Goal: Task Accomplishment & Management: Use online tool/utility

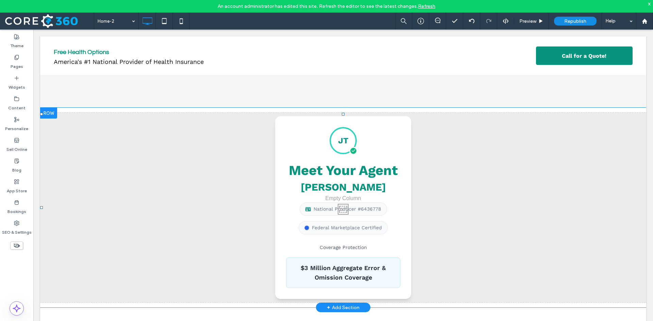
scroll to position [136, 0]
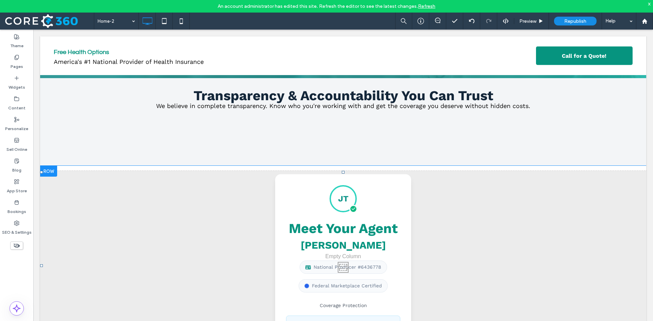
click at [46, 171] on div at bounding box center [48, 171] width 17 height 11
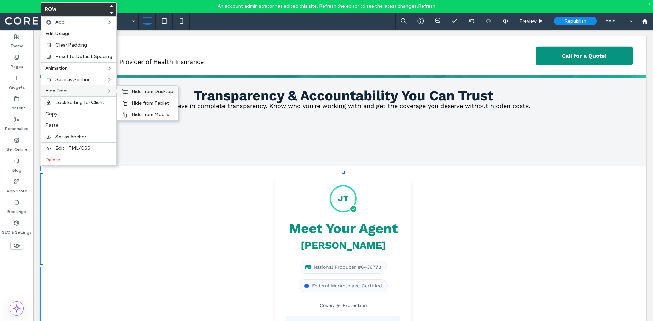
click at [155, 92] on span "Hide from Desktop" at bounding box center [153, 92] width 42 height 6
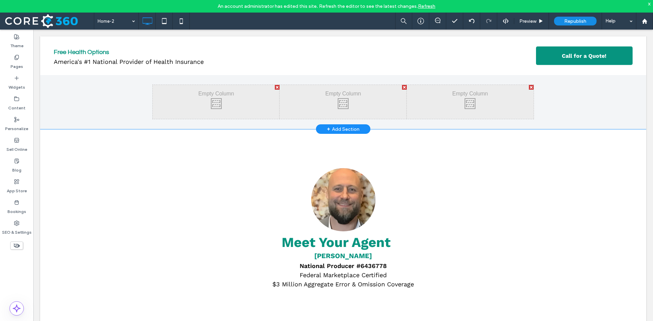
scroll to position [102, 0]
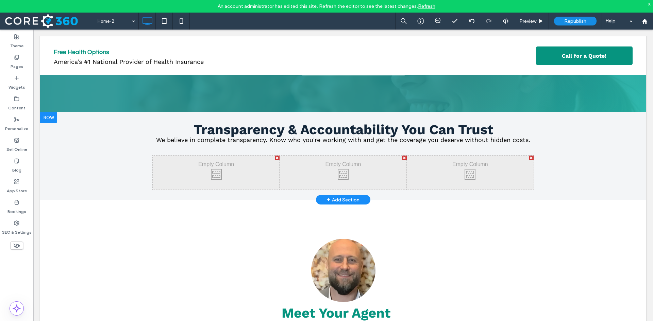
click at [52, 115] on div at bounding box center [48, 117] width 17 height 11
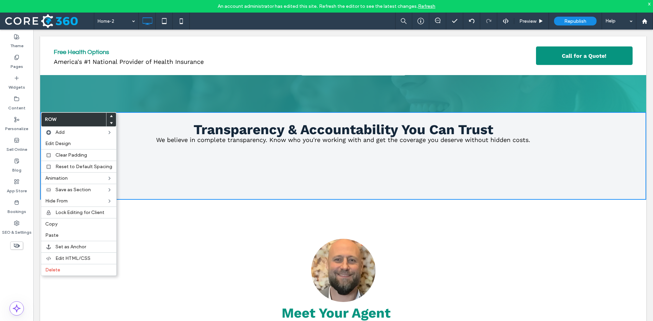
drag, startPoint x: 292, startPoint y: 186, endPoint x: 285, endPoint y: 183, distance: 6.6
click at [291, 185] on div "Click To Paste Click To Paste" at bounding box center [342, 173] width 127 height 34
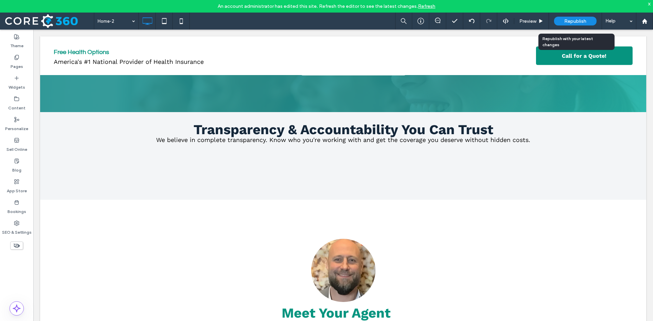
click at [575, 17] on div "Republish" at bounding box center [575, 21] width 42 height 9
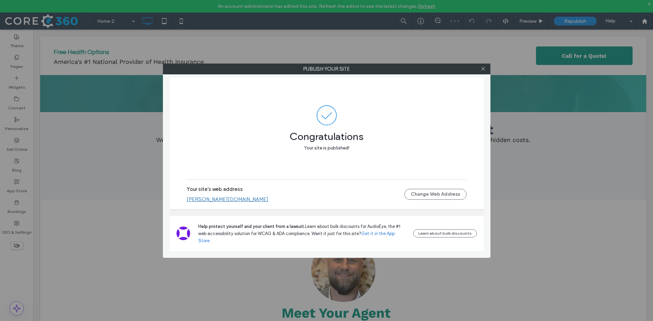
click at [244, 203] on link "[PERSON_NAME][DOMAIN_NAME]" at bounding box center [228, 199] width 82 height 6
click at [483, 70] on icon at bounding box center [482, 68] width 5 height 5
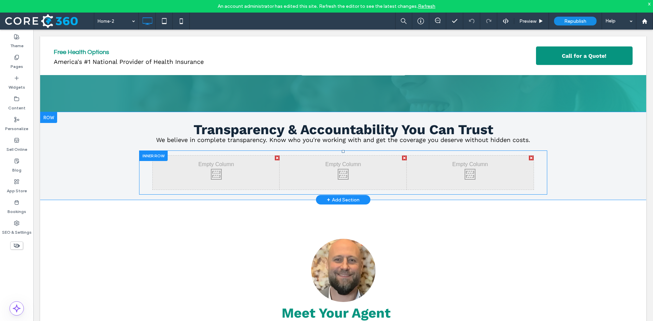
click at [160, 156] on div at bounding box center [153, 156] width 29 height 11
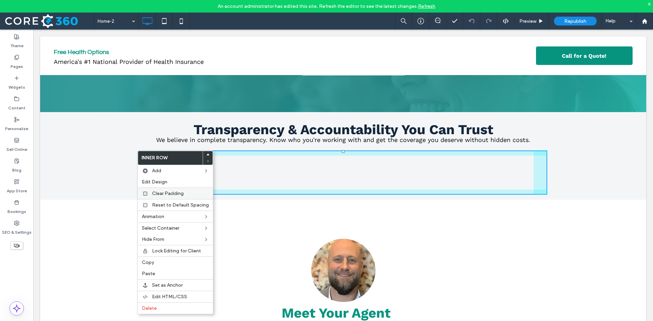
click at [163, 193] on span "Clear Padding" at bounding box center [168, 194] width 32 height 6
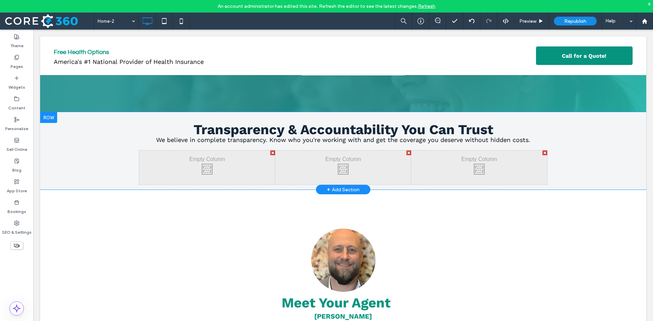
click at [51, 117] on div at bounding box center [48, 117] width 17 height 11
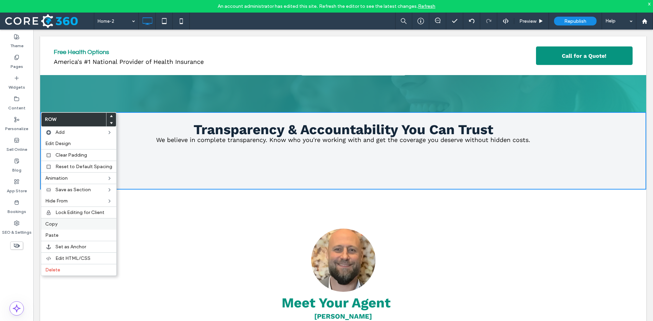
click at [62, 228] on div "Copy" at bounding box center [78, 224] width 75 height 12
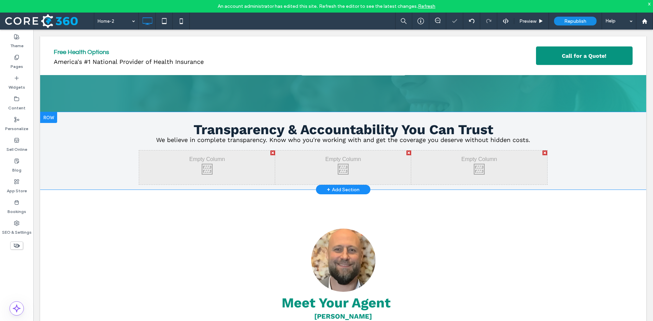
click at [53, 119] on div at bounding box center [48, 117] width 17 height 11
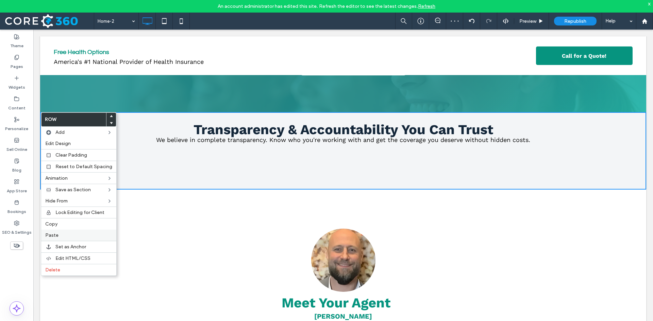
click at [66, 236] on label "Paste" at bounding box center [78, 235] width 67 height 6
